Goal: Task Accomplishment & Management: Manage account settings

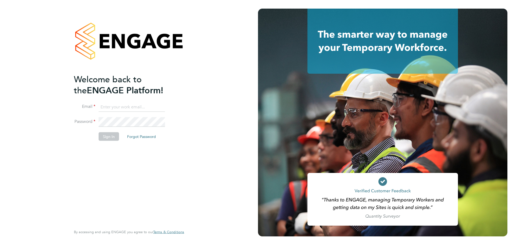
type input "[PERSON_NAME][DOMAIN_NAME][EMAIL_ADDRESS][PERSON_NAME][DOMAIN_NAME]"
click at [108, 137] on button "Sign In" at bounding box center [109, 136] width 20 height 9
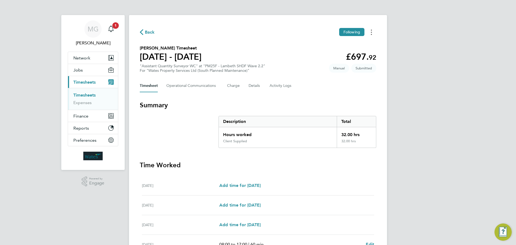
click at [372, 32] on button "Timesheets Menu" at bounding box center [371, 32] width 10 height 8
click at [340, 55] on link "Download timesheet" at bounding box center [344, 54] width 64 height 11
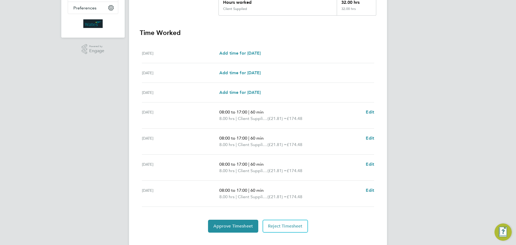
scroll to position [141, 0]
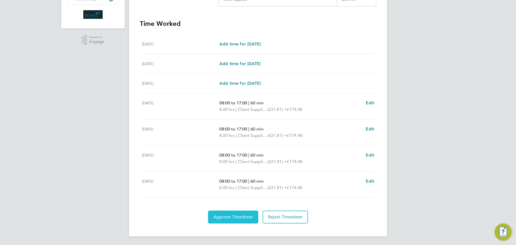
click at [245, 221] on button "Approve Timesheet" at bounding box center [233, 216] width 50 height 13
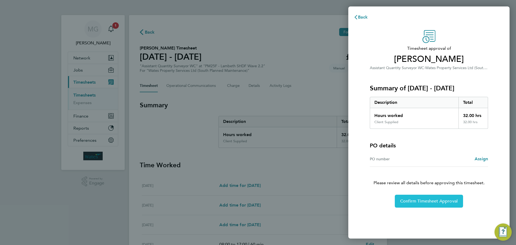
click at [428, 204] on button "Confirm Timesheet Approval" at bounding box center [429, 200] width 68 height 13
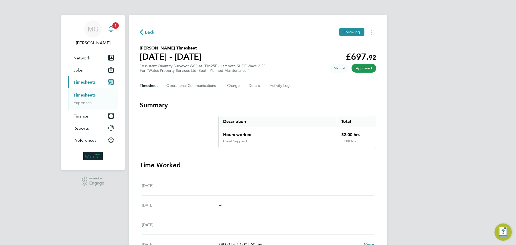
click at [111, 27] on icon "Main navigation" at bounding box center [111, 29] width 6 height 6
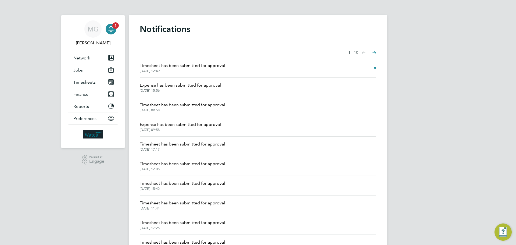
click at [183, 65] on span "Timesheet has been submitted for approval" at bounding box center [182, 65] width 85 height 6
